Goal: Information Seeking & Learning: Stay updated

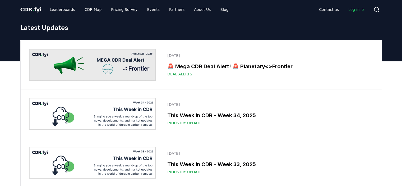
scroll to position [53, 0]
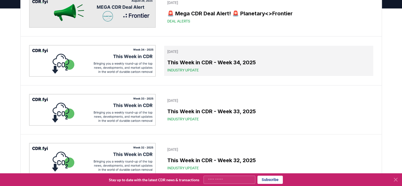
click at [208, 62] on h3 "This Week in CDR - Week 34, 2025" at bounding box center [268, 62] width 202 height 8
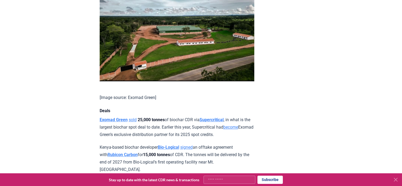
scroll to position [396, 0]
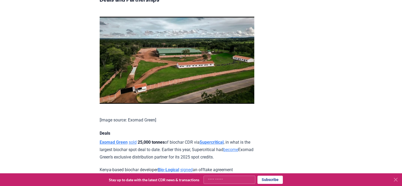
drag, startPoint x: 97, startPoint y: 81, endPoint x: 162, endPoint y: 103, distance: 68.7
copy p "Carbon Business Council and World Ocean Council launched the Marine Carbon Diox…"
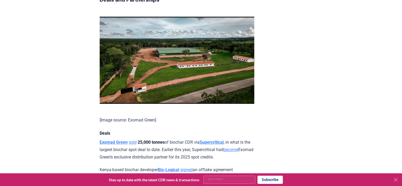
click at [217, 166] on p "Kenya-based biochar developer Bio-Logical signed an offtake agreement with Rubi…" at bounding box center [177, 181] width 155 height 30
